Goal: Use online tool/utility: Use online tool/utility

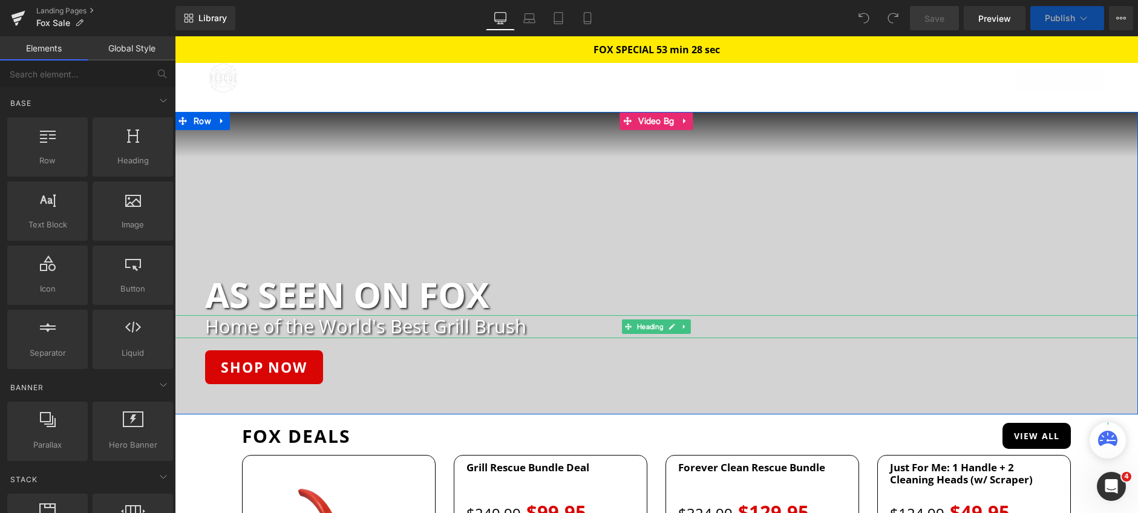
click at [405, 330] on h2 "Home of the World's Best Grill Brush" at bounding box center [671, 326] width 933 height 22
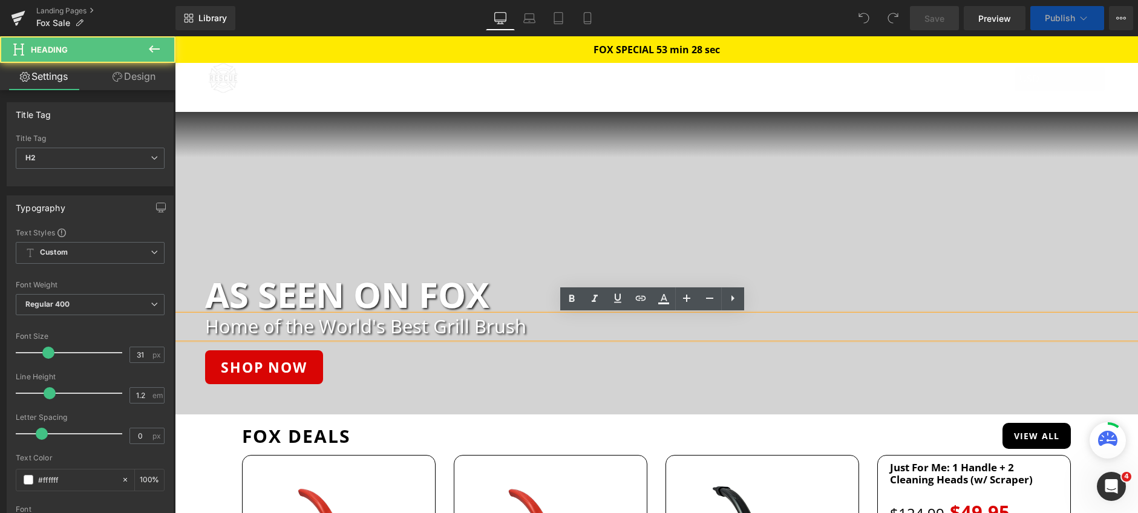
click at [409, 326] on h2 "Home of the World's Best Grill Brush" at bounding box center [671, 326] width 933 height 22
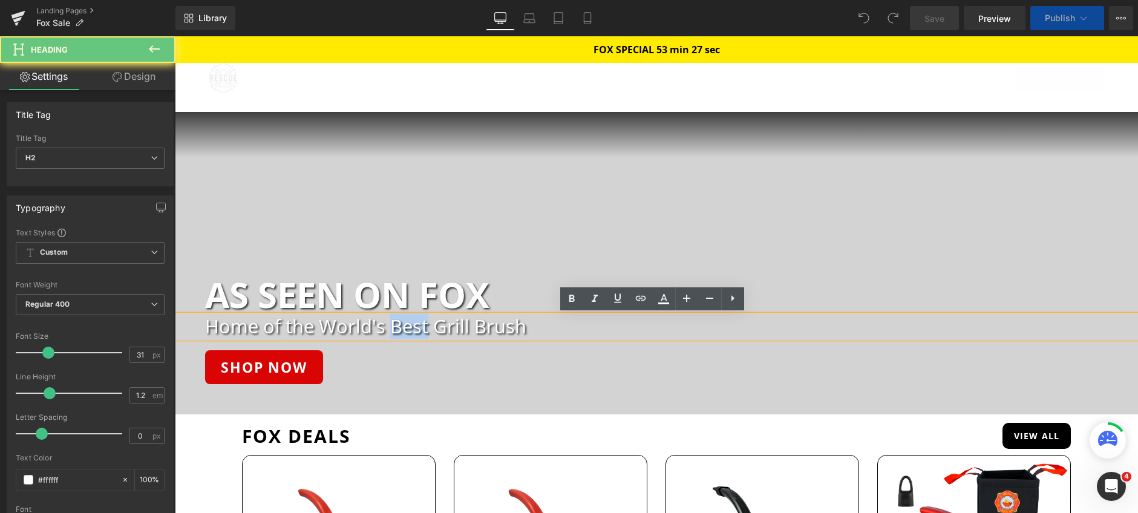
click at [409, 326] on h2 "Home of the World's Best Grill Brush" at bounding box center [671, 326] width 933 height 22
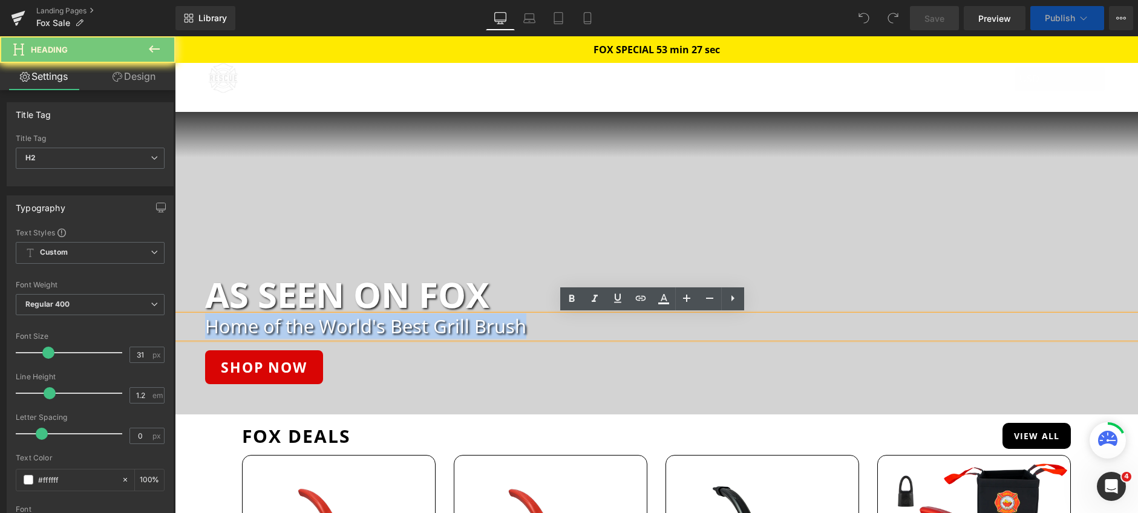
click at [409, 326] on h2 "Home of the World's Best Grill Brush" at bounding box center [671, 326] width 933 height 22
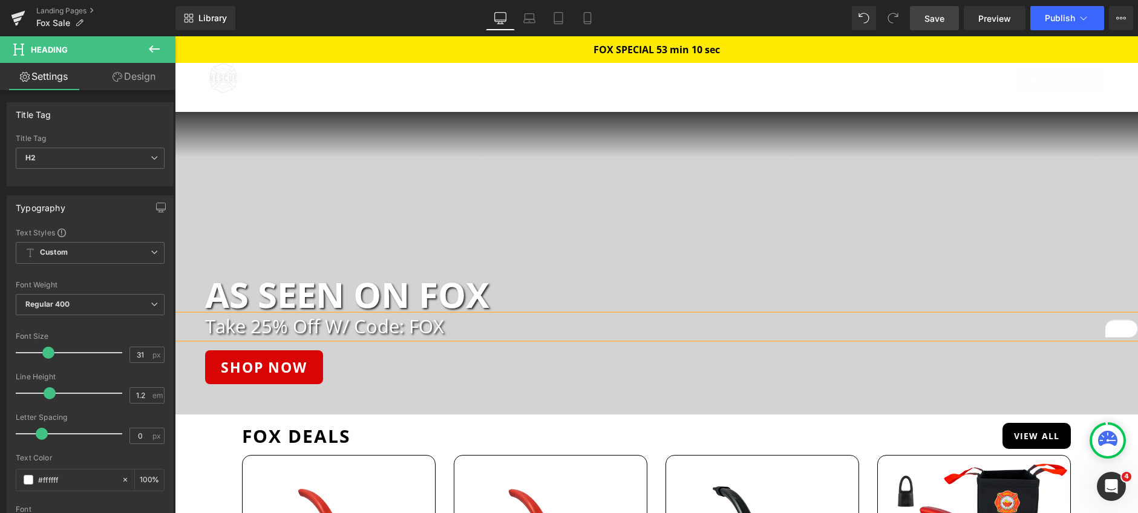
click at [932, 22] on span "Save" at bounding box center [934, 18] width 20 height 13
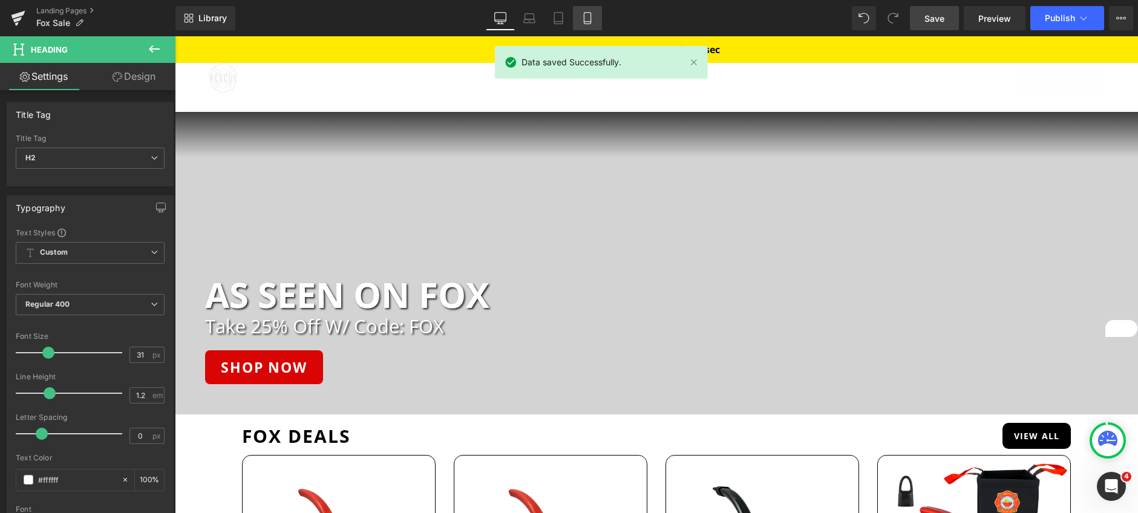
click at [570, 19] on link "Tablet" at bounding box center [558, 18] width 29 height 24
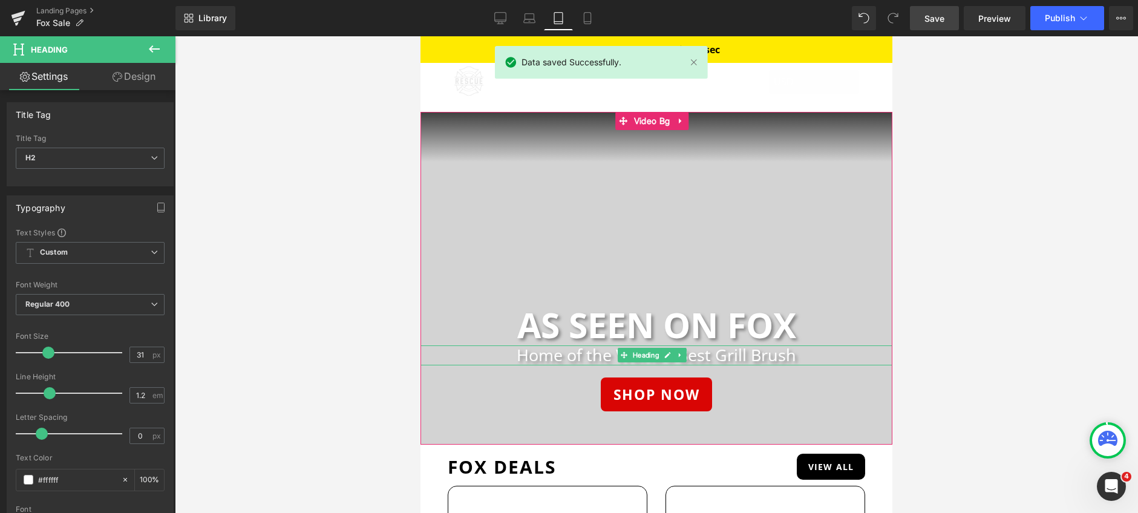
click at [584, 353] on h2 "Home of the World's Best Grill Brush" at bounding box center [656, 354] width 472 height 19
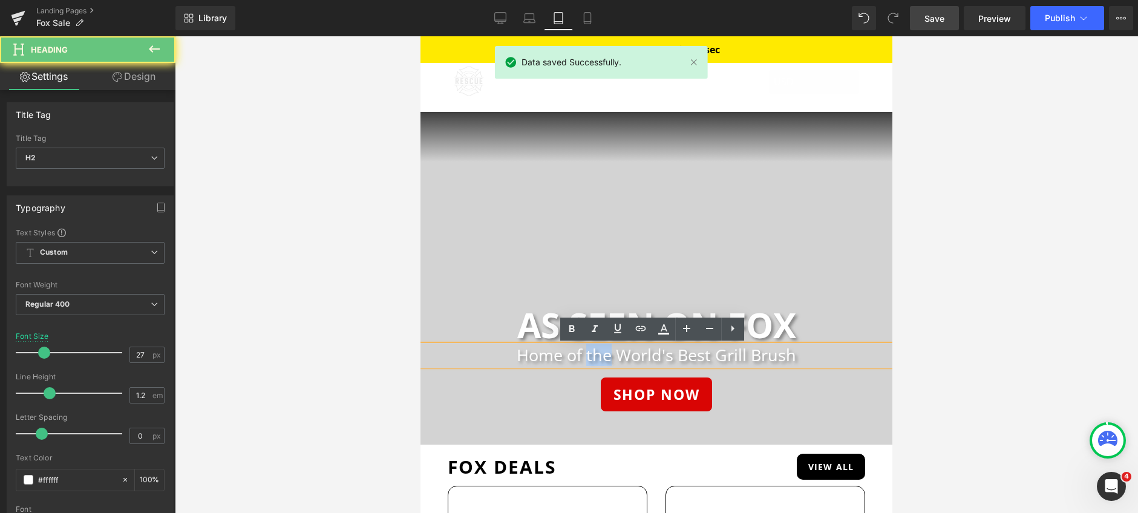
click at [584, 353] on h2 "Home of the World's Best Grill Brush" at bounding box center [656, 354] width 472 height 19
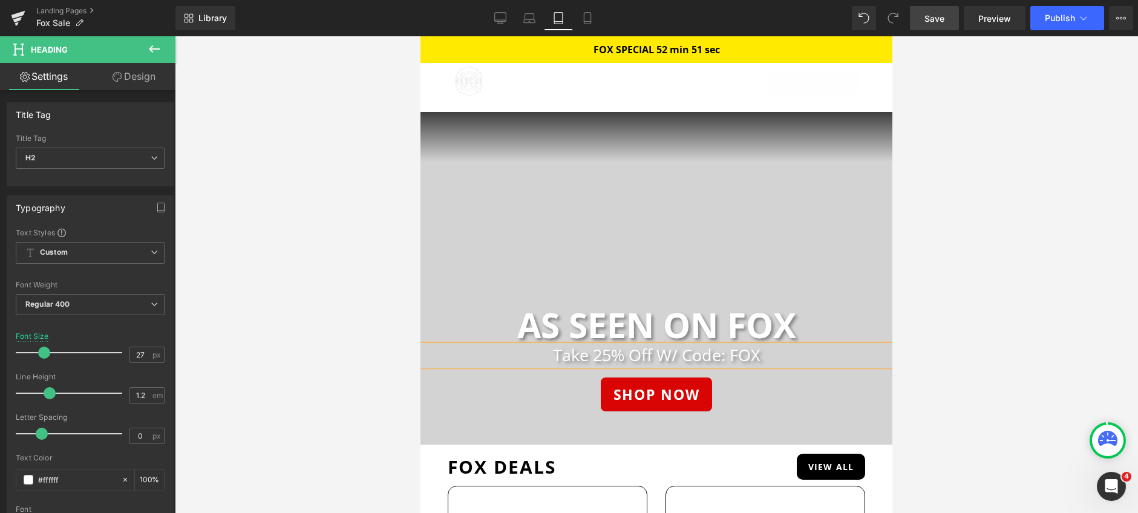
click at [935, 28] on link "Save" at bounding box center [934, 18] width 49 height 24
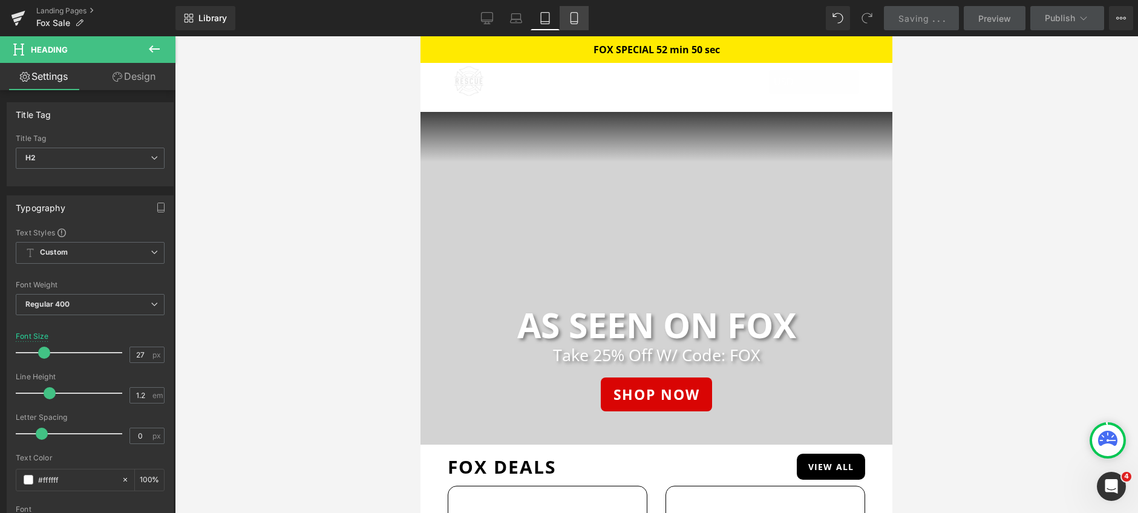
click at [569, 21] on icon at bounding box center [574, 18] width 12 height 12
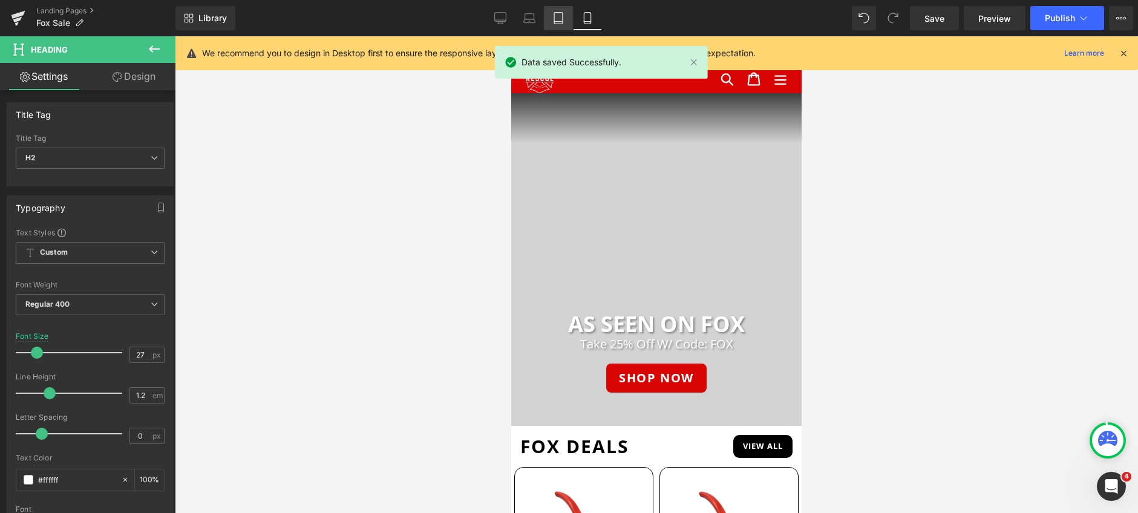
drag, startPoint x: 552, startPoint y: 16, endPoint x: 546, endPoint y: 19, distance: 6.5
click at [552, 16] on icon at bounding box center [558, 18] width 12 height 12
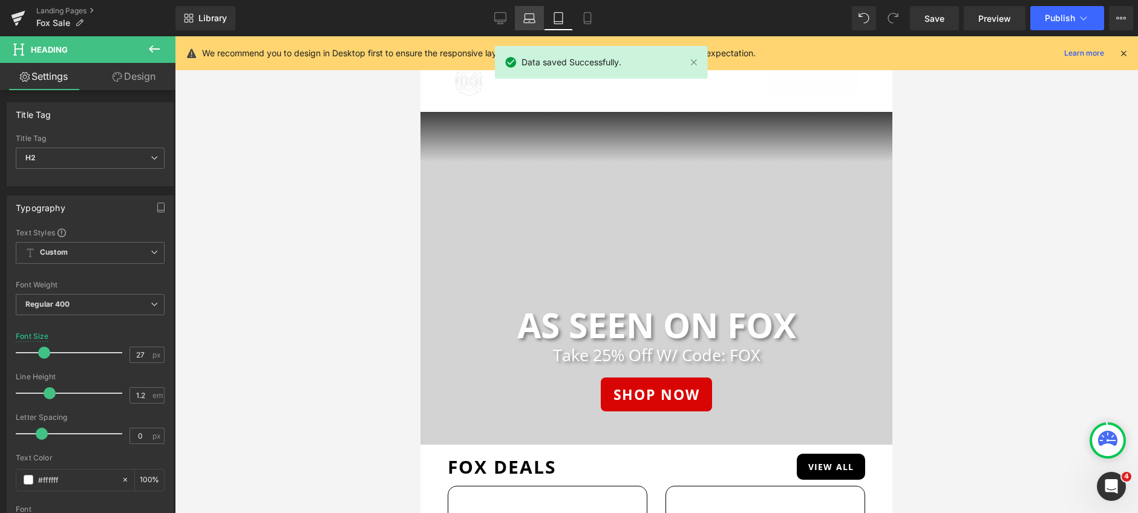
scroll to position [8, 0]
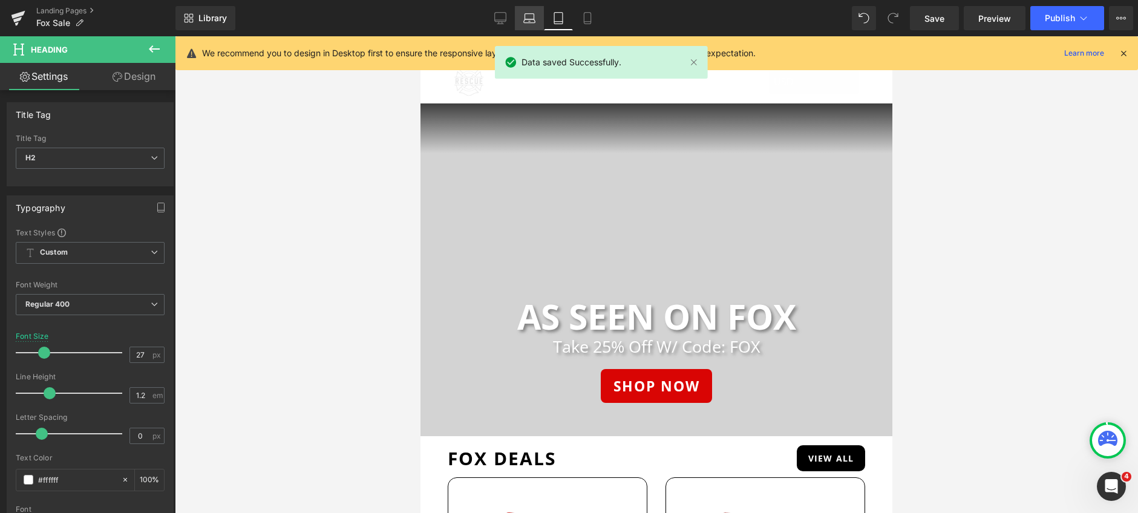
click at [527, 23] on icon at bounding box center [528, 21] width 11 height 4
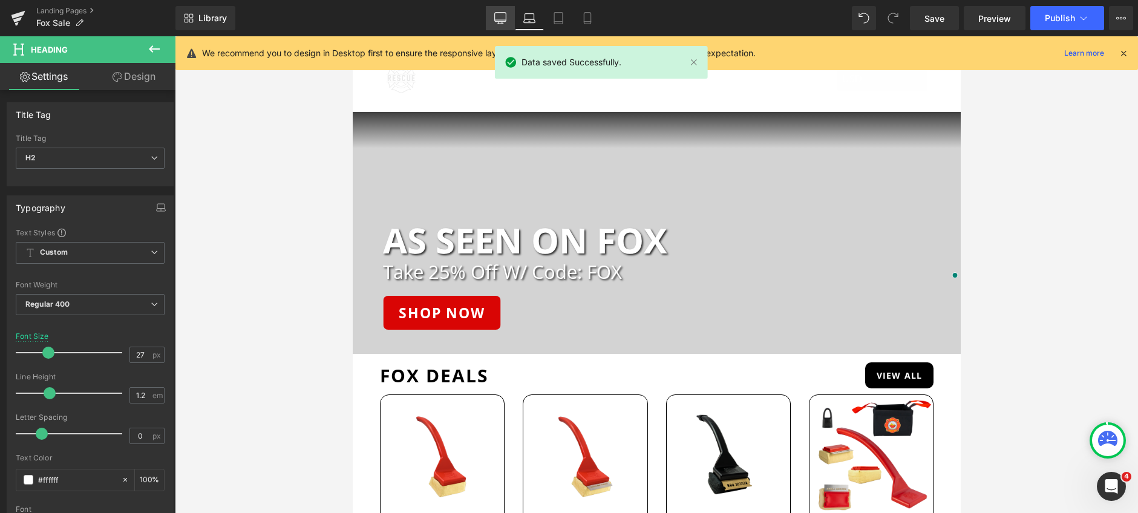
click at [506, 25] on link "Desktop" at bounding box center [500, 18] width 29 height 24
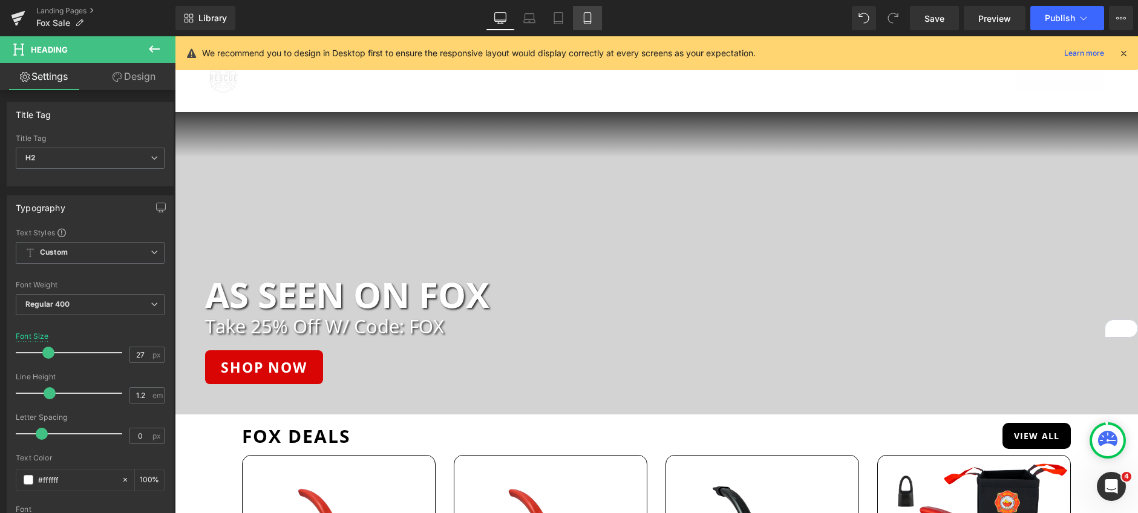
click at [585, 14] on icon at bounding box center [587, 18] width 12 height 12
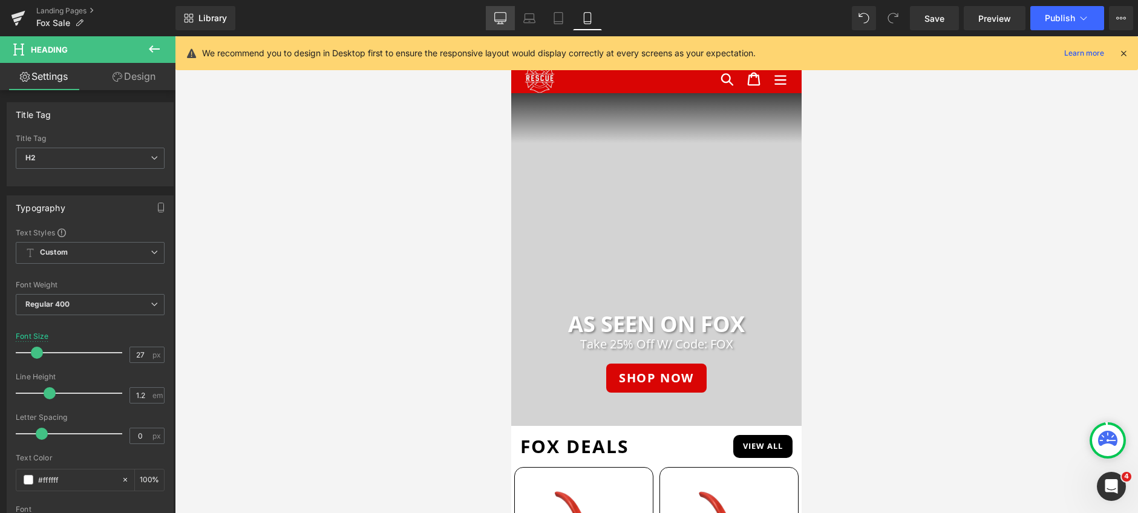
drag, startPoint x: 507, startPoint y: 16, endPoint x: 420, endPoint y: 85, distance: 110.7
click at [507, 16] on link "Desktop" at bounding box center [500, 18] width 29 height 24
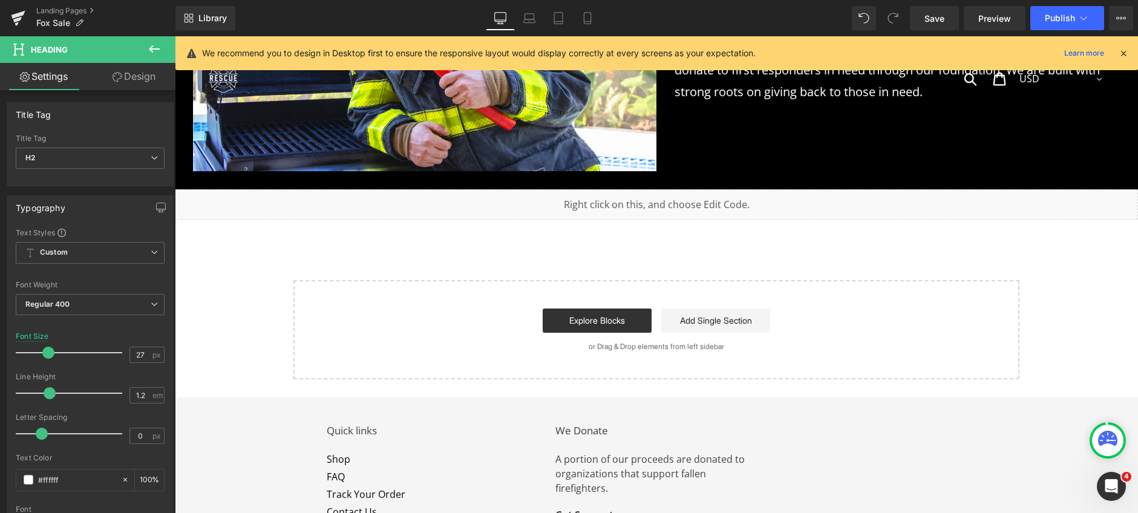
scroll to position [5719, 0]
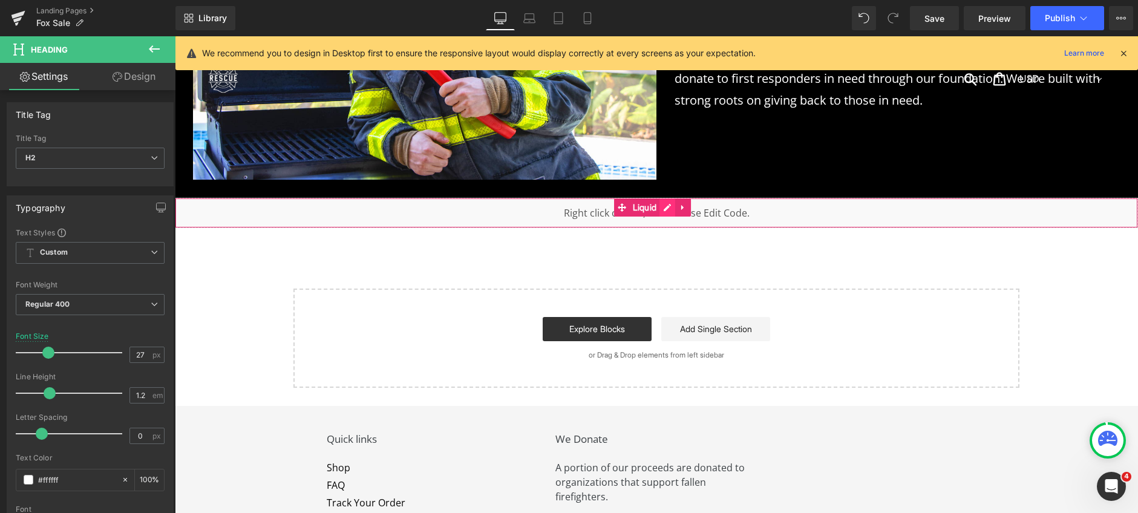
click at [668, 198] on div "Liquid" at bounding box center [656, 213] width 963 height 30
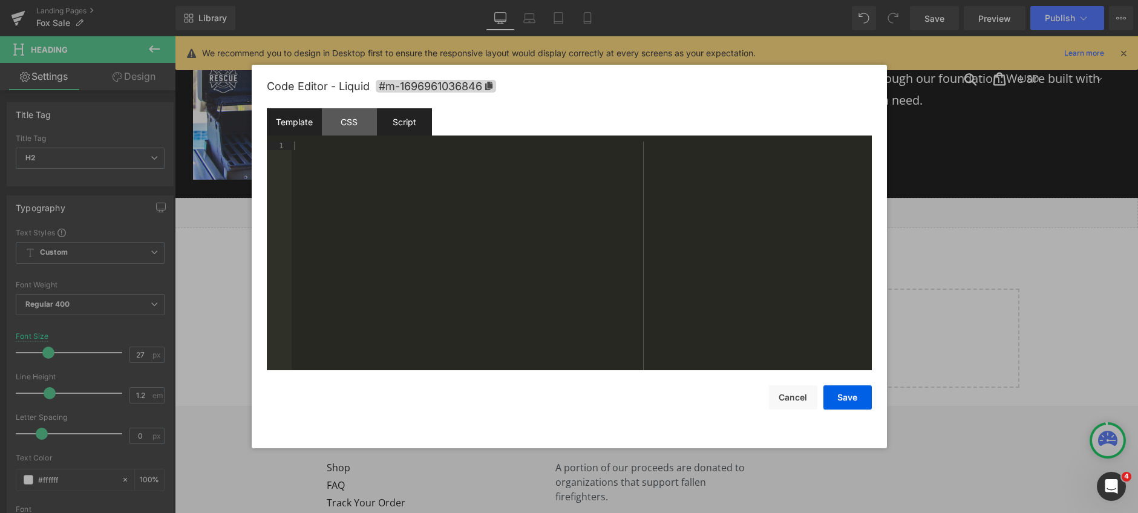
click at [0, 0] on div "Script" at bounding box center [0, 0] width 0 height 0
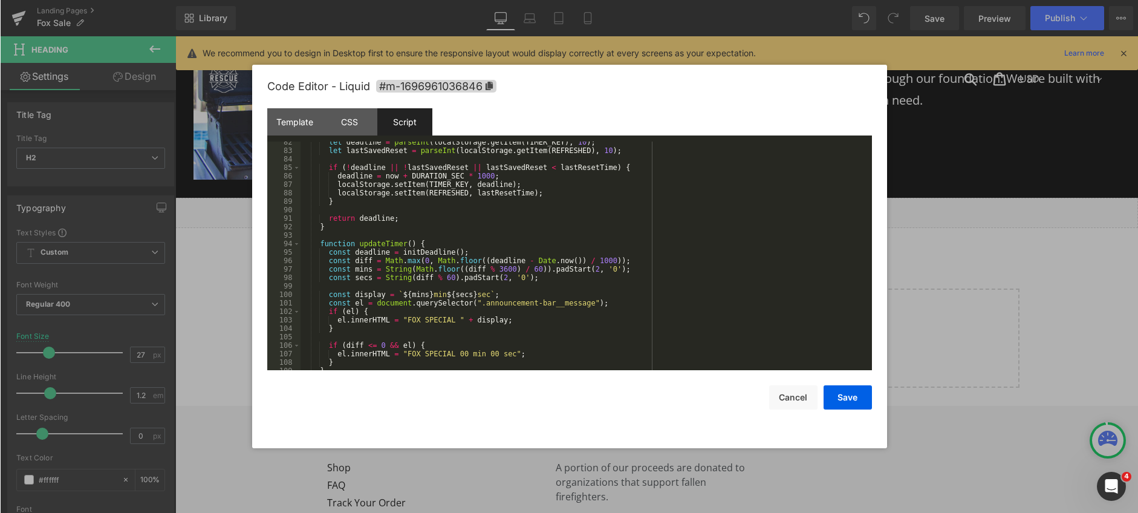
scroll to position [798, 0]
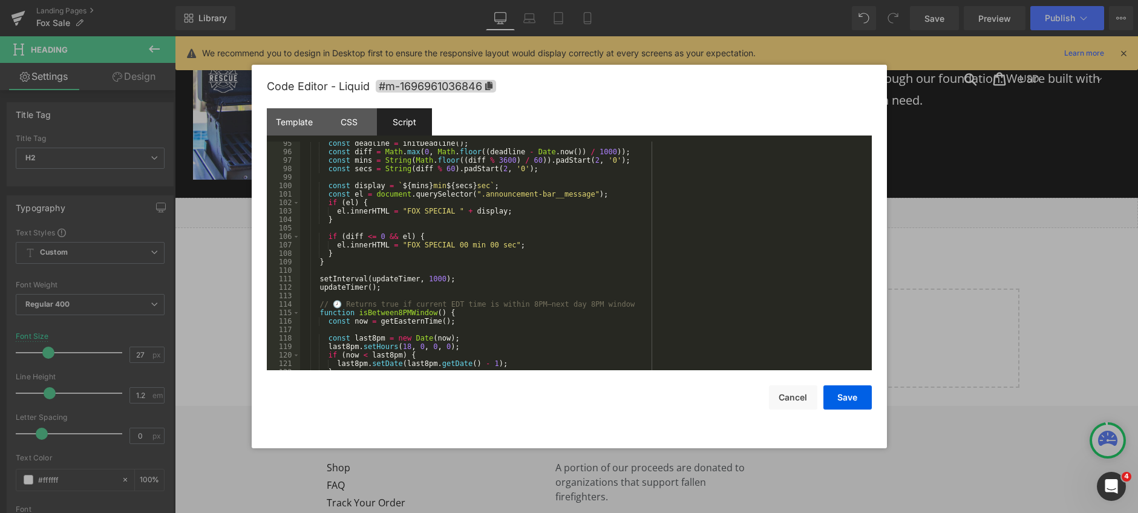
click at [0, 0] on div "const deadline = initDeadline ( ) ; const diff = Math . max ( 0 , Math . floor …" at bounding box center [0, 0] width 0 height 0
click at [0, 0] on button "Save" at bounding box center [0, 0] width 0 height 0
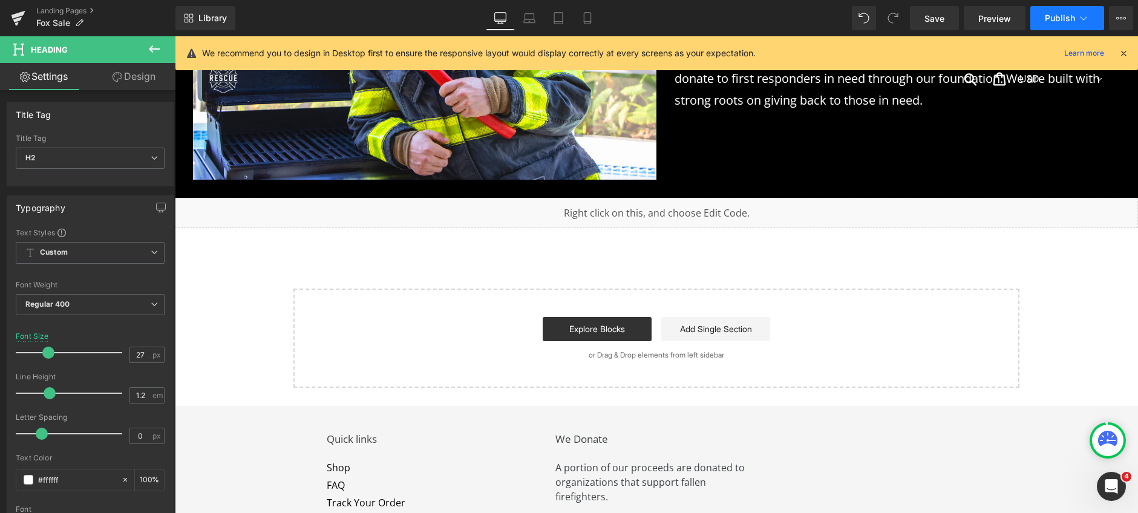
click at [1065, 9] on button "Publish" at bounding box center [1067, 18] width 74 height 24
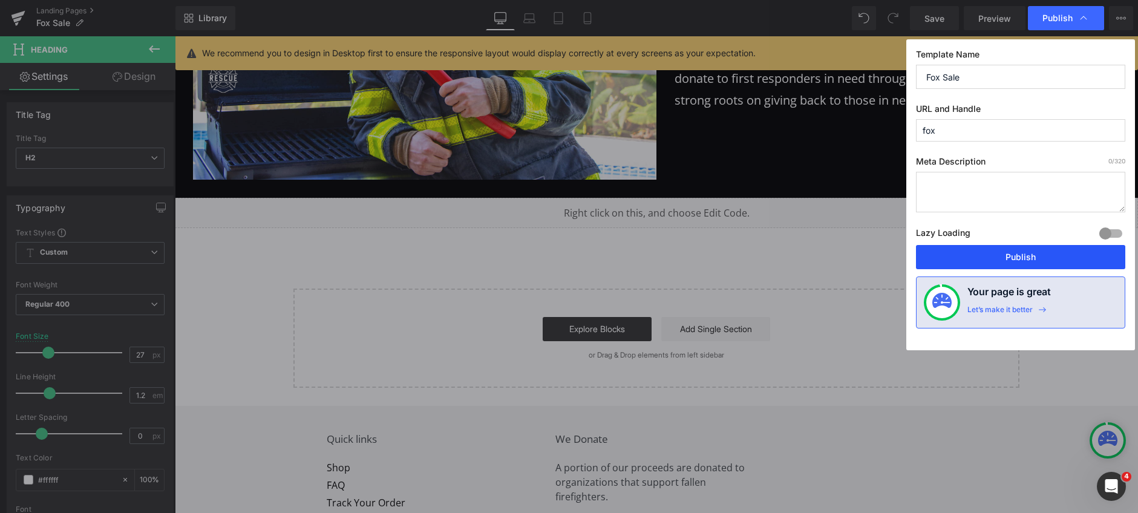
click at [0, 0] on button "Publish" at bounding box center [0, 0] width 0 height 0
